Goal: Transaction & Acquisition: Purchase product/service

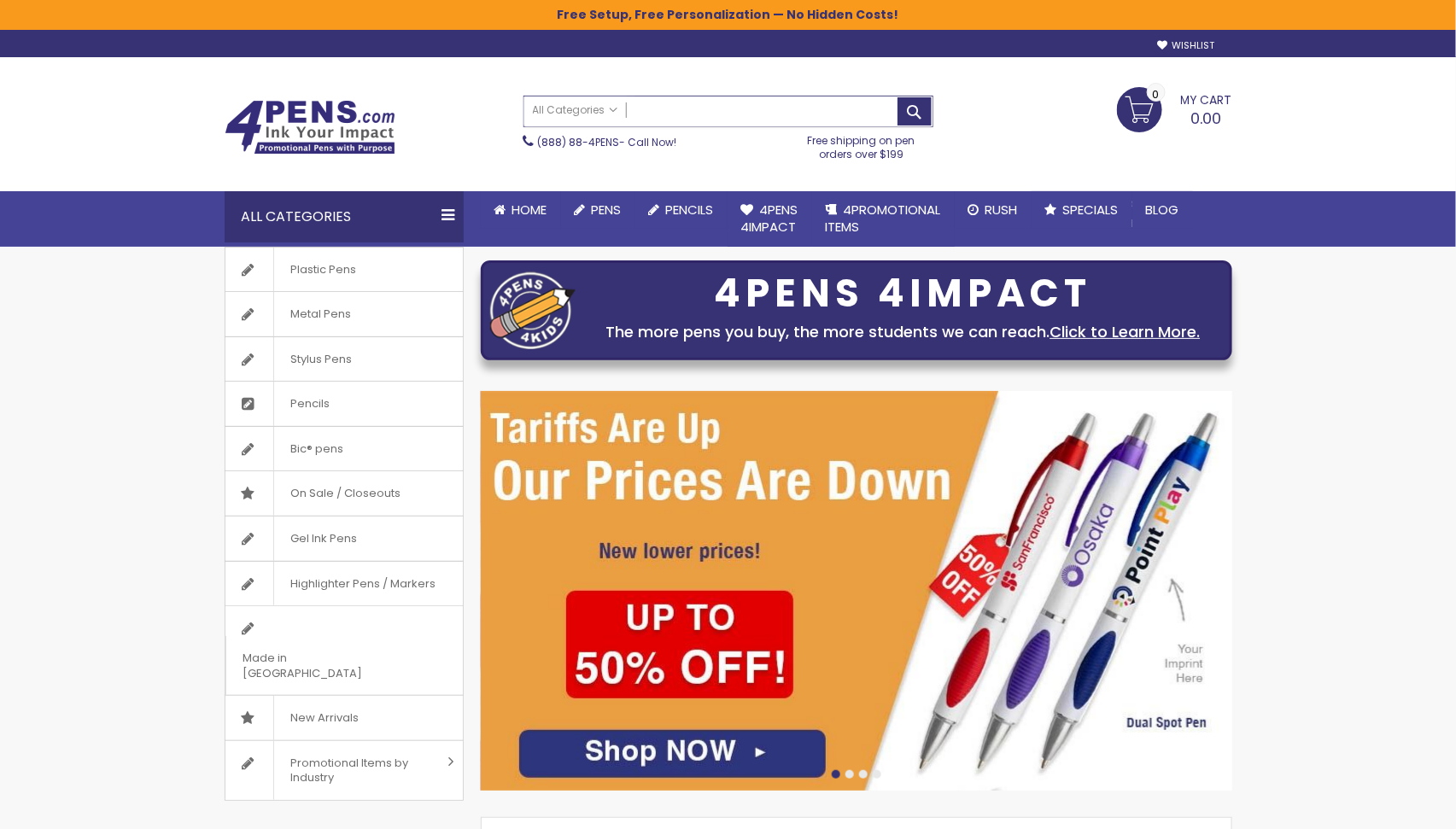
click at [737, 113] on input "Search" at bounding box center [728, 111] width 408 height 30
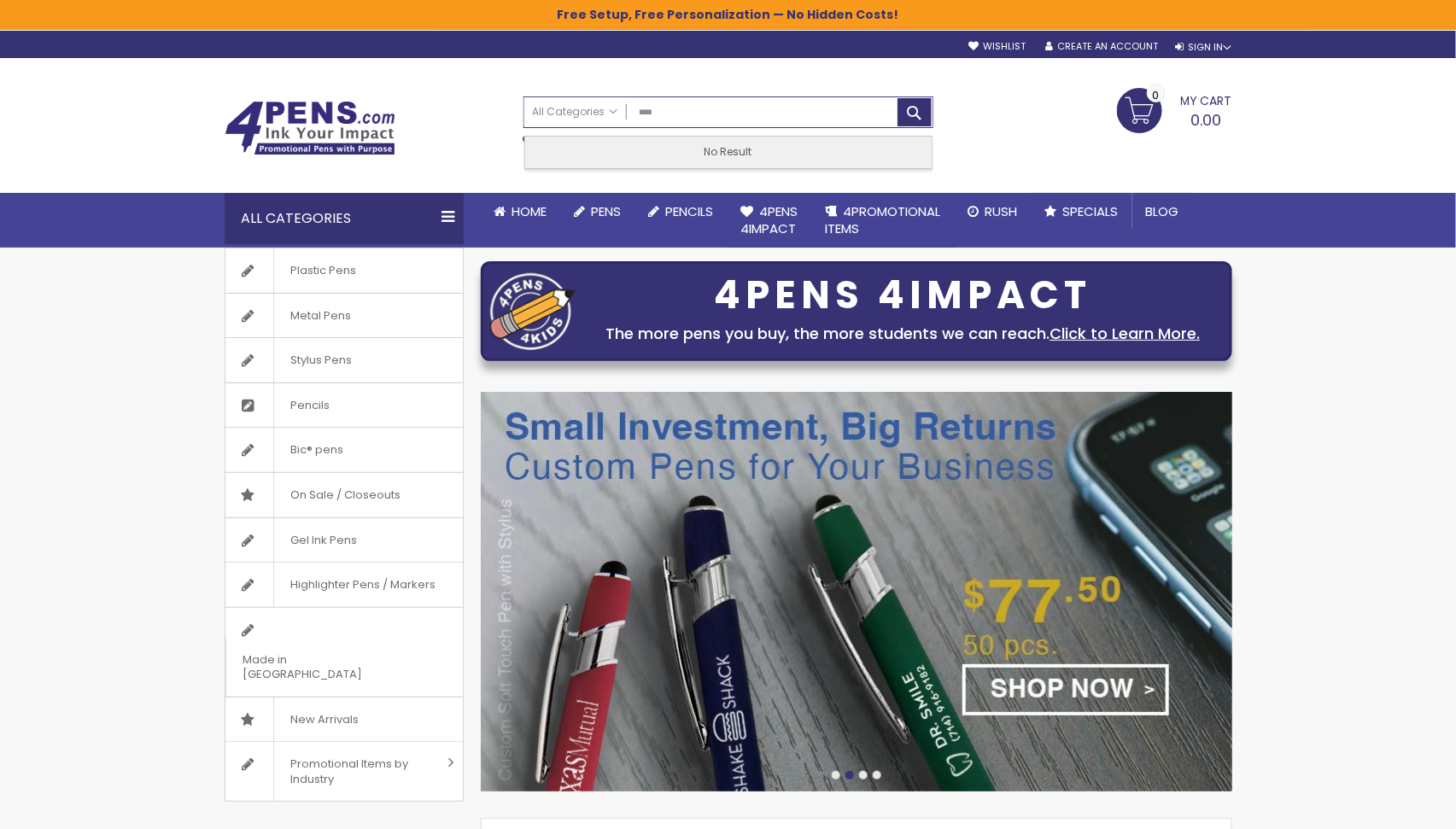
click at [992, 509] on img at bounding box center [856, 591] width 751 height 400
type input "****"
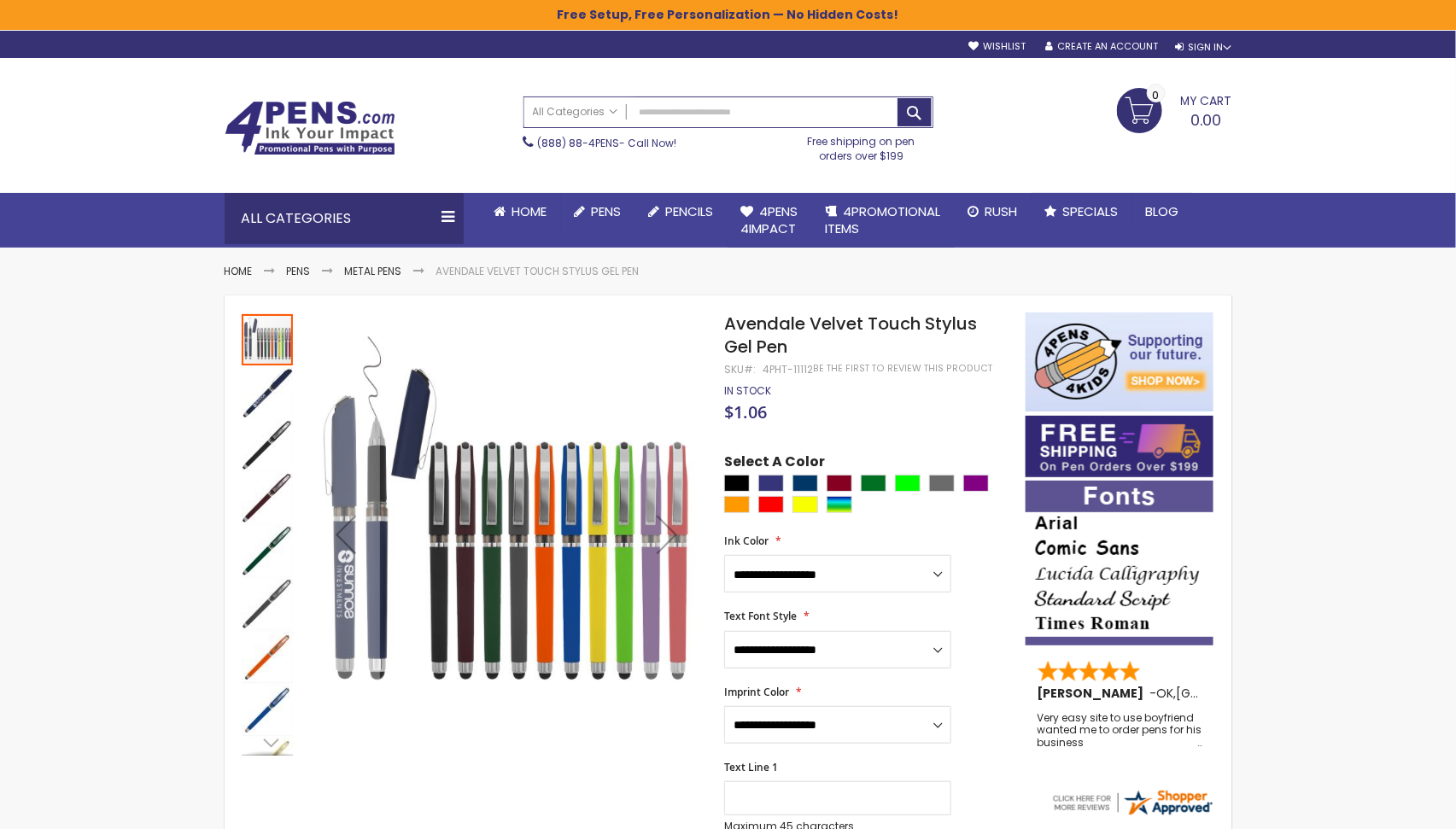
scroll to position [5, 0]
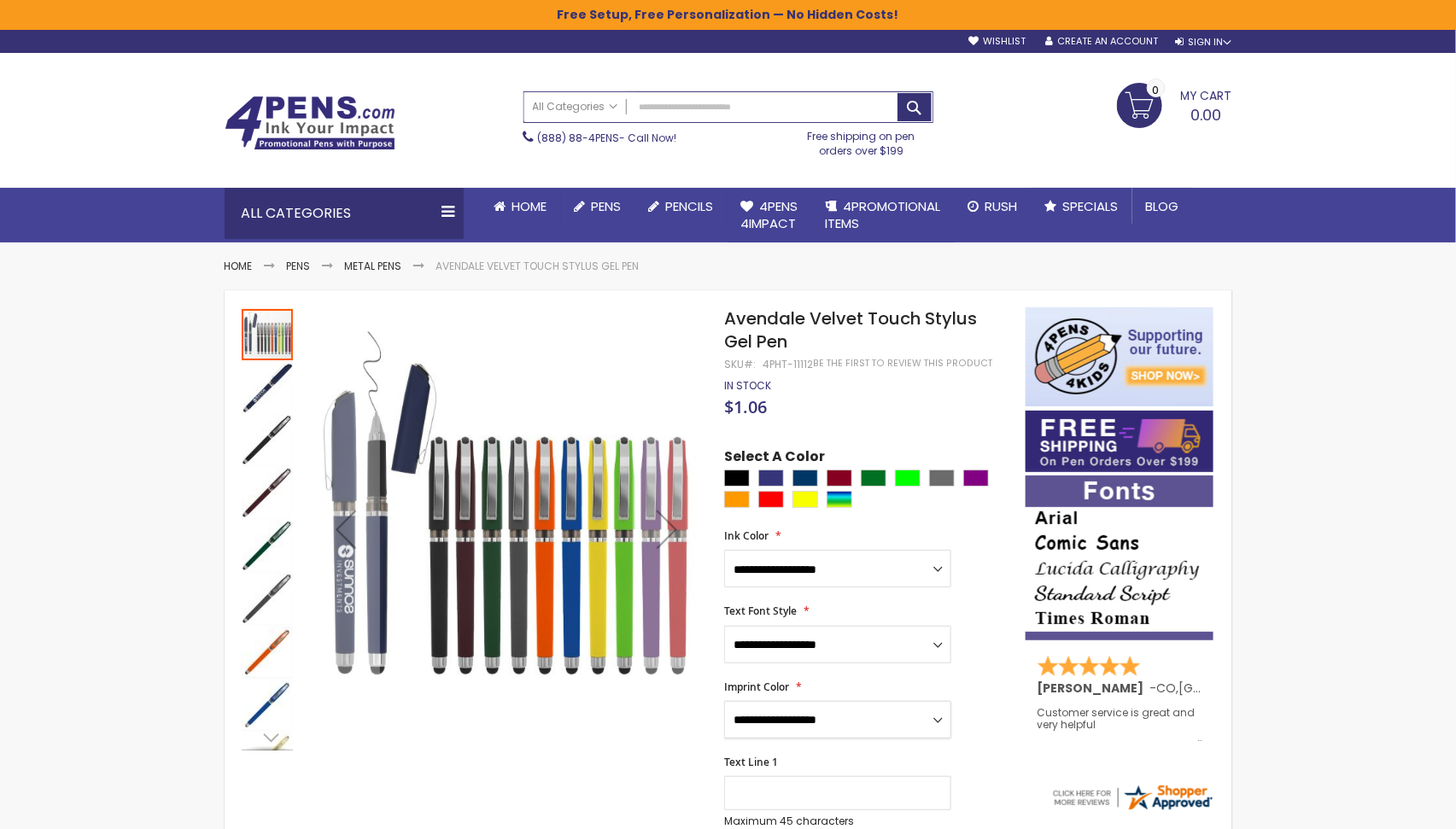
click at [877, 719] on select "**********" at bounding box center [837, 719] width 227 height 38
drag, startPoint x: 725, startPoint y: 317, endPoint x: 808, endPoint y: 364, distance: 95.4
click at [809, 353] on div "Avendale Velvet Touch Stylus Gel Pen SKU 4PHT-11112 Be the first to review this…" at bounding box center [866, 330] width 284 height 46
copy div "Avendale Velvet Touch Stylus Gel Pen SKU 4PHT-11112"
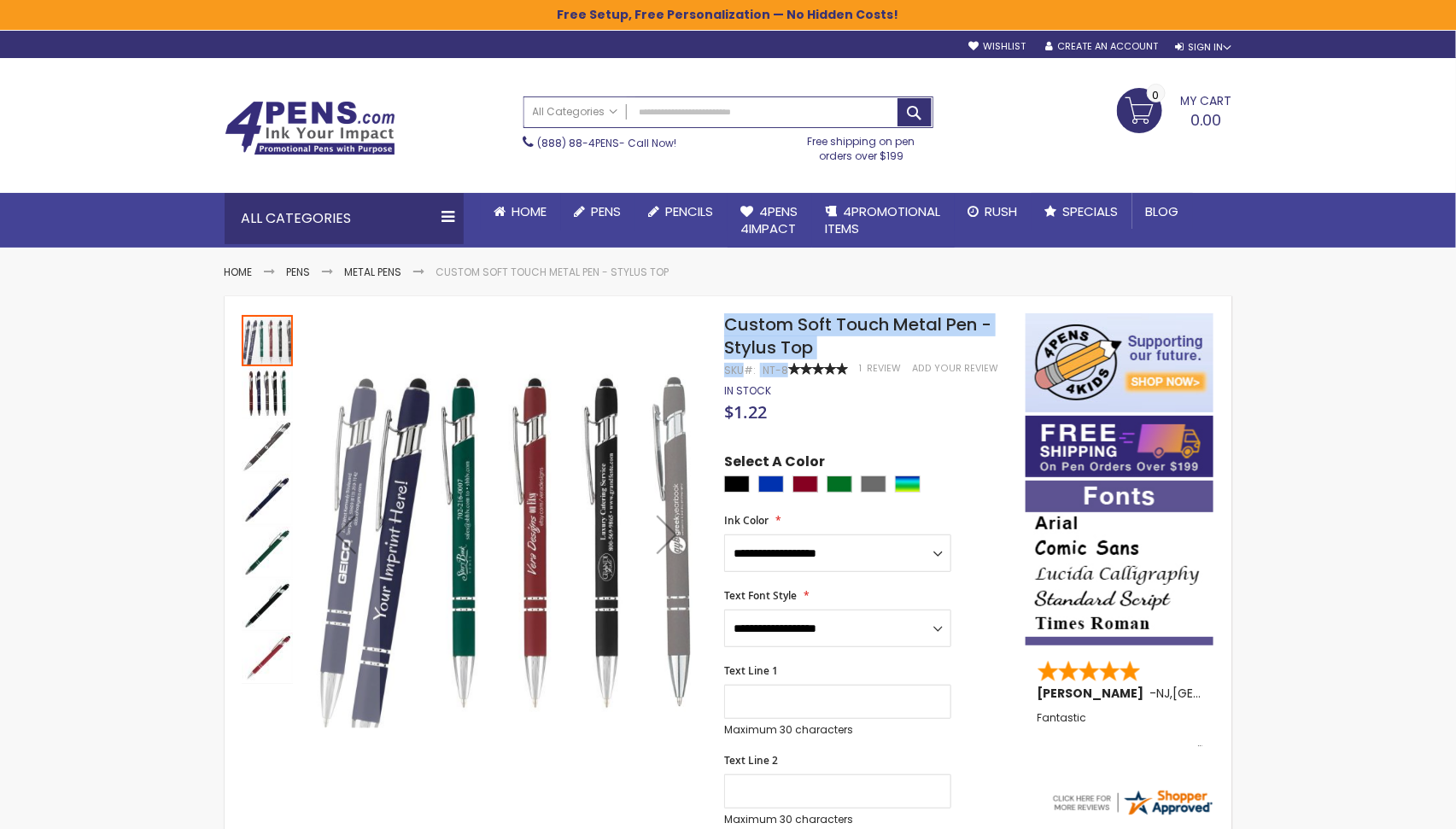
drag, startPoint x: 728, startPoint y: 325, endPoint x: 785, endPoint y: 364, distance: 69.1
click at [785, 360] on div "Custom Soft Touch Metal Pen - Stylus Top SKU NT-8 Rating: 100 % of 100 1 Review…" at bounding box center [866, 336] width 284 height 46
copy div "Custom Soft Touch Metal Pen - Stylus Top SKU NT-8 Rating:"
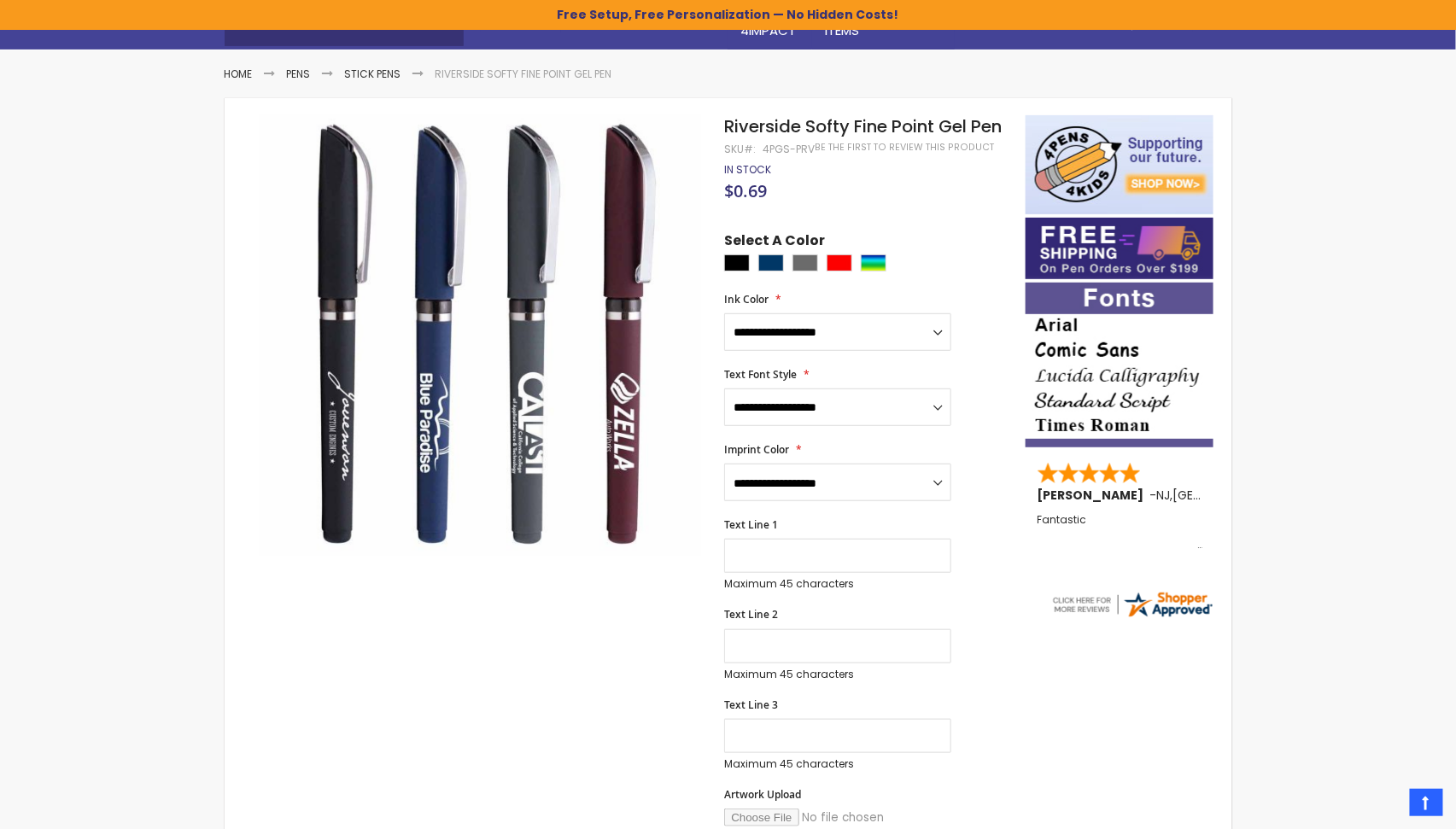
scroll to position [198, 0]
